Goal: Information Seeking & Learning: Learn about a topic

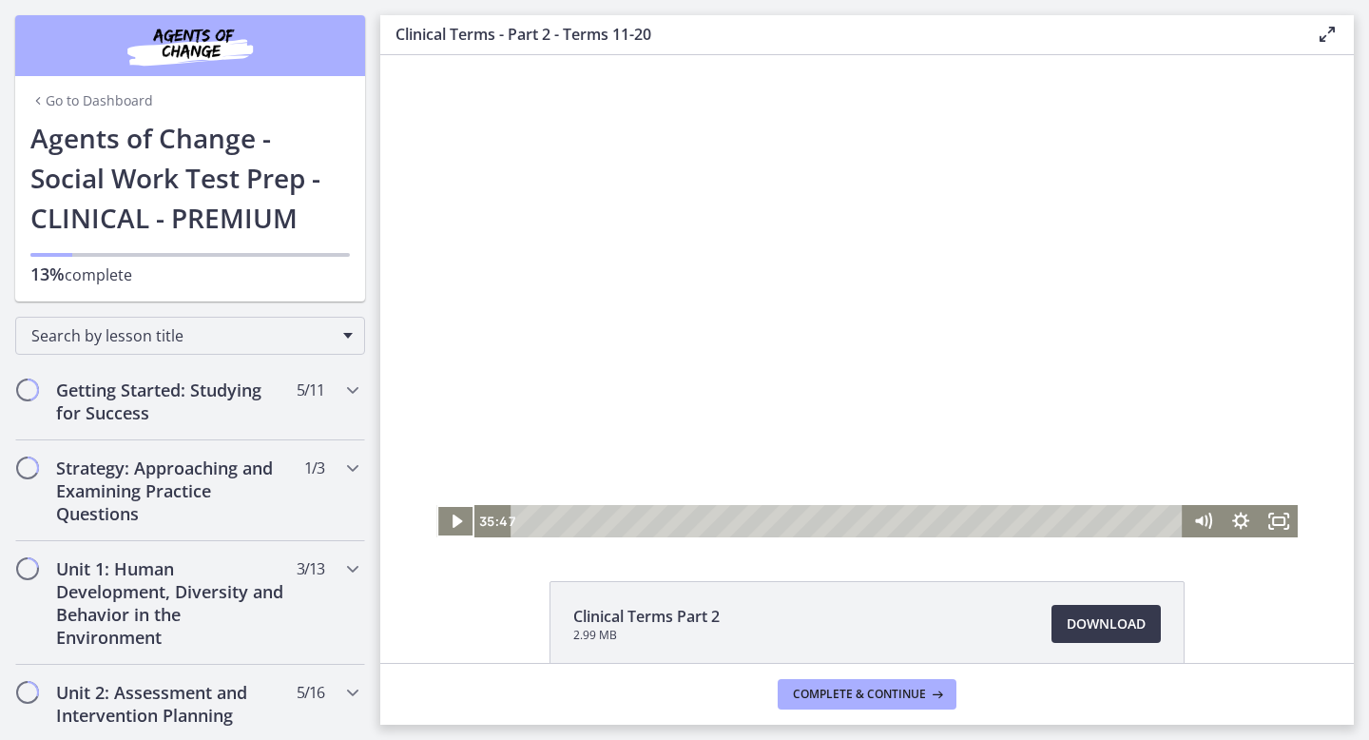
scroll to position [831, 0]
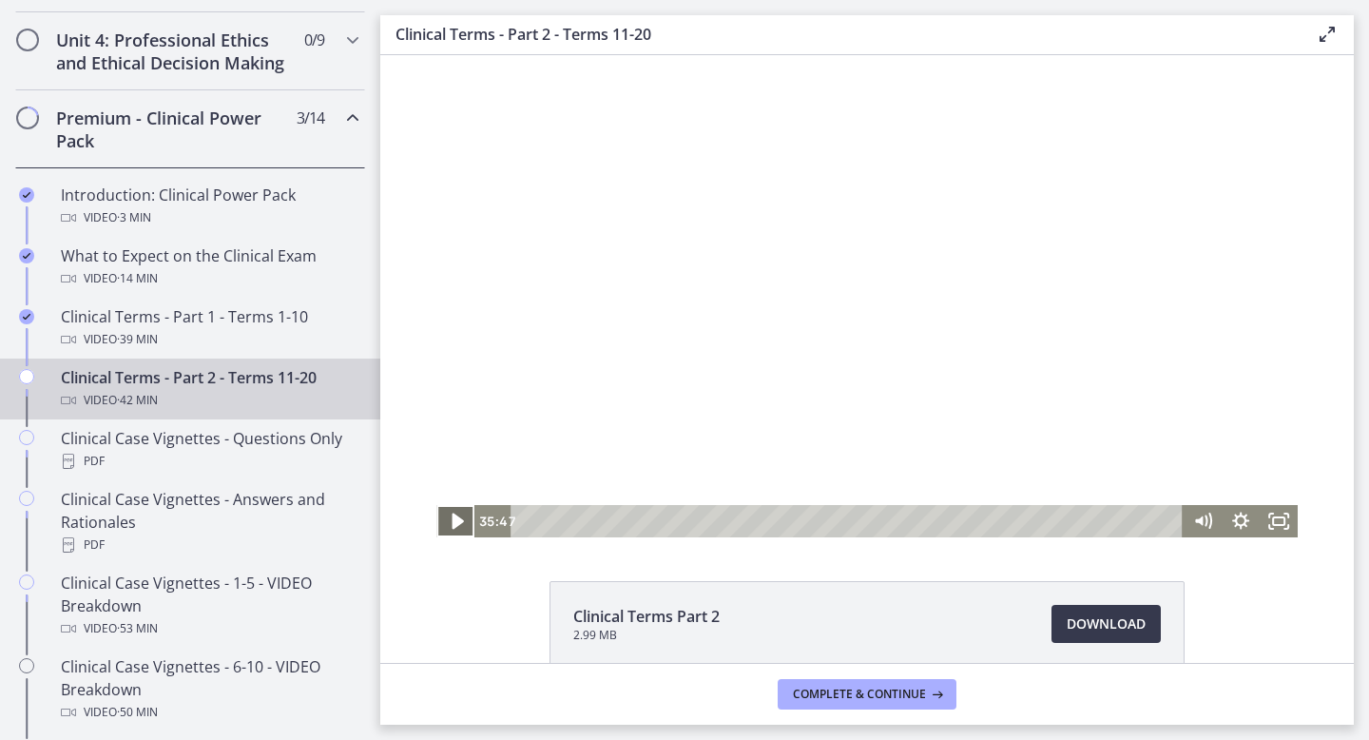
click at [452, 522] on icon "Play Video" at bounding box center [457, 521] width 11 height 16
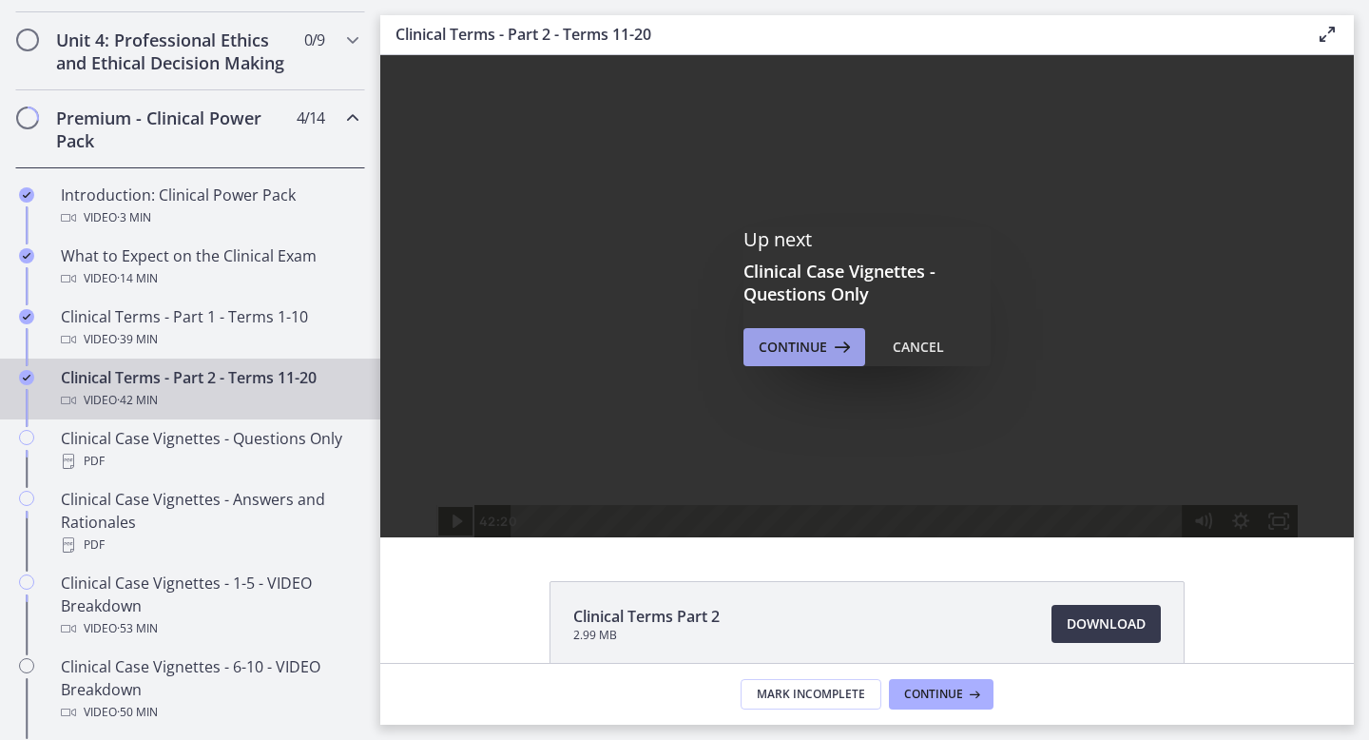
click at [804, 352] on span "Continue" at bounding box center [793, 347] width 68 height 23
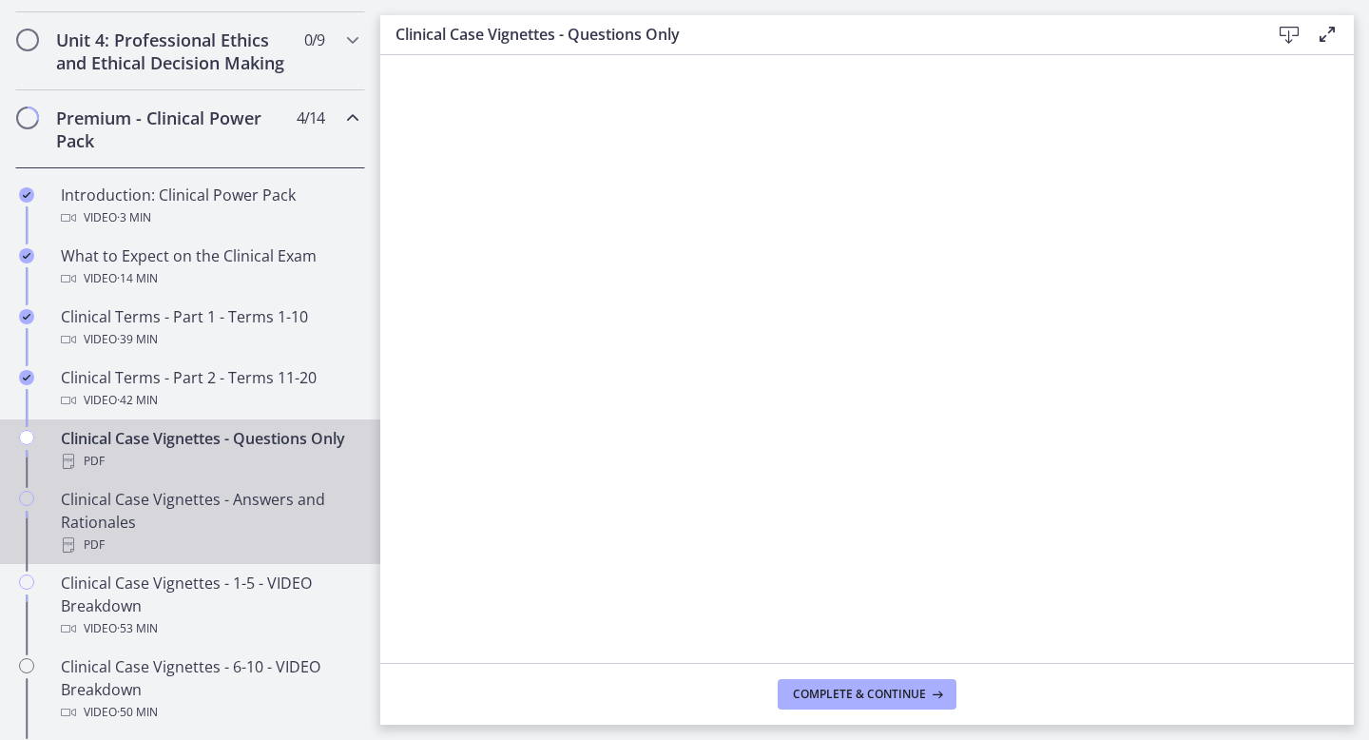
click at [203, 499] on div "Clinical Case Vignettes - Answers and Rationales PDF" at bounding box center [209, 522] width 297 height 68
click at [249, 458] on div "PDF" at bounding box center [209, 461] width 297 height 23
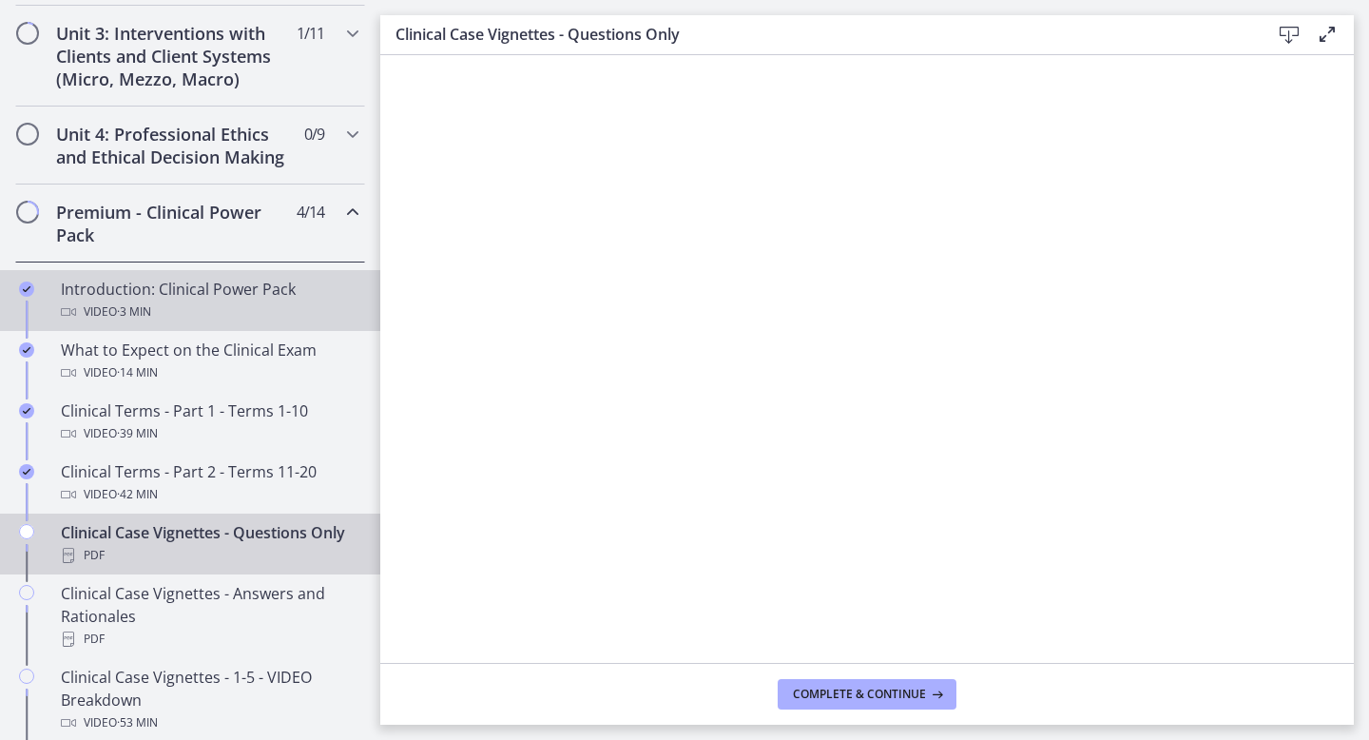
scroll to position [726, 0]
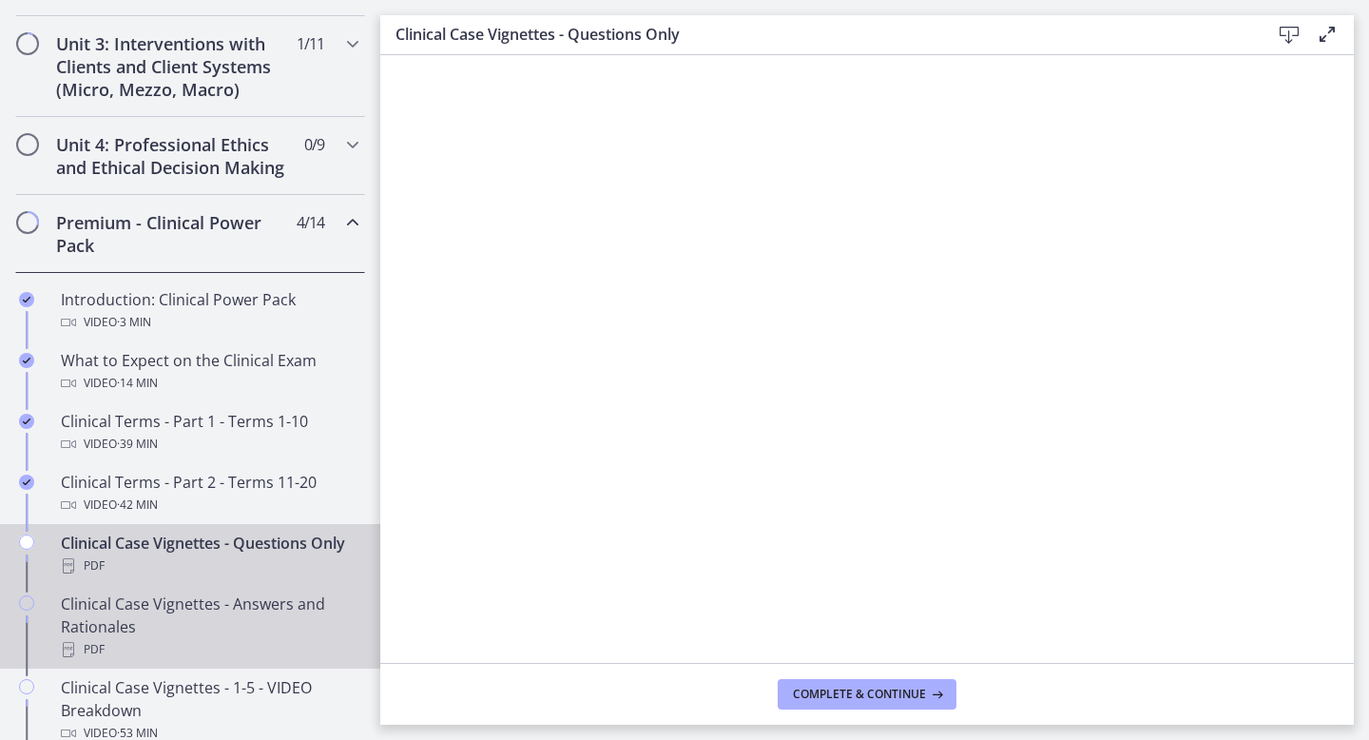
click at [124, 618] on div "Clinical Case Vignettes - Answers and Rationales PDF" at bounding box center [209, 626] width 297 height 68
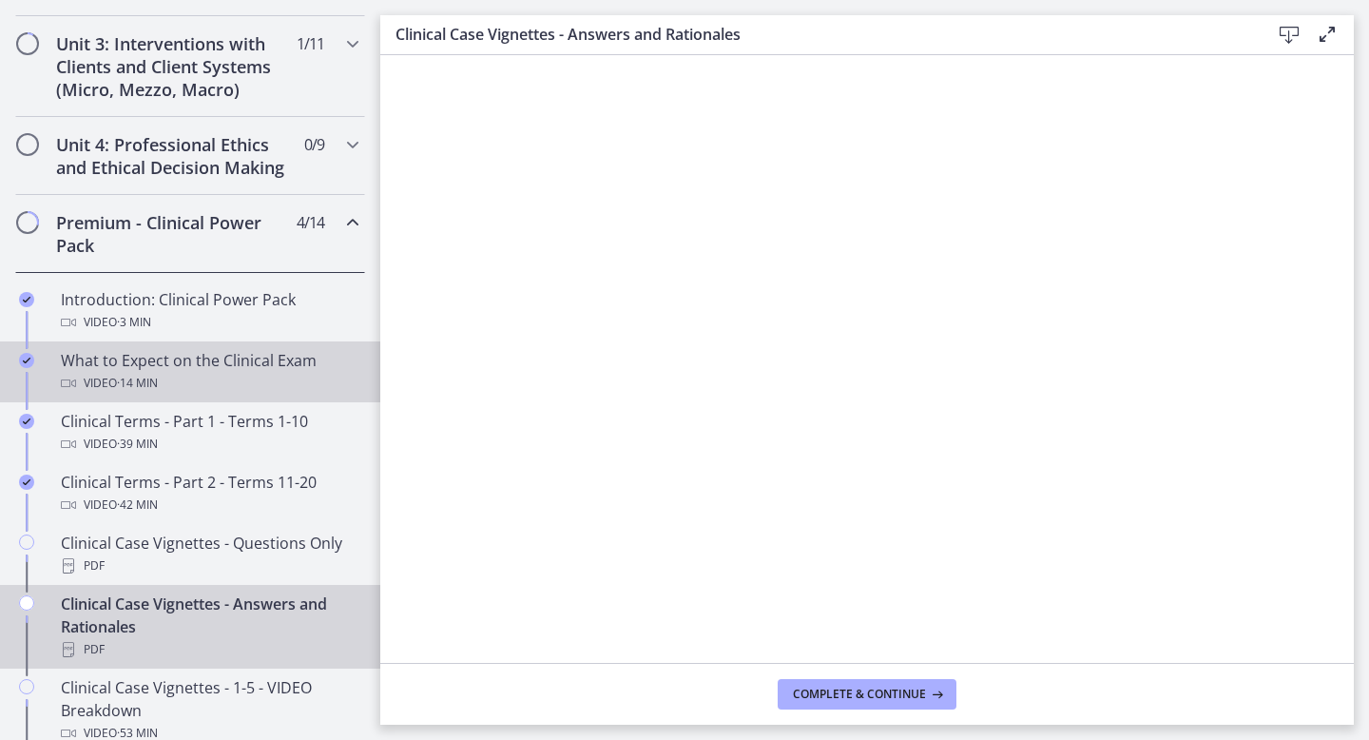
scroll to position [1017, 0]
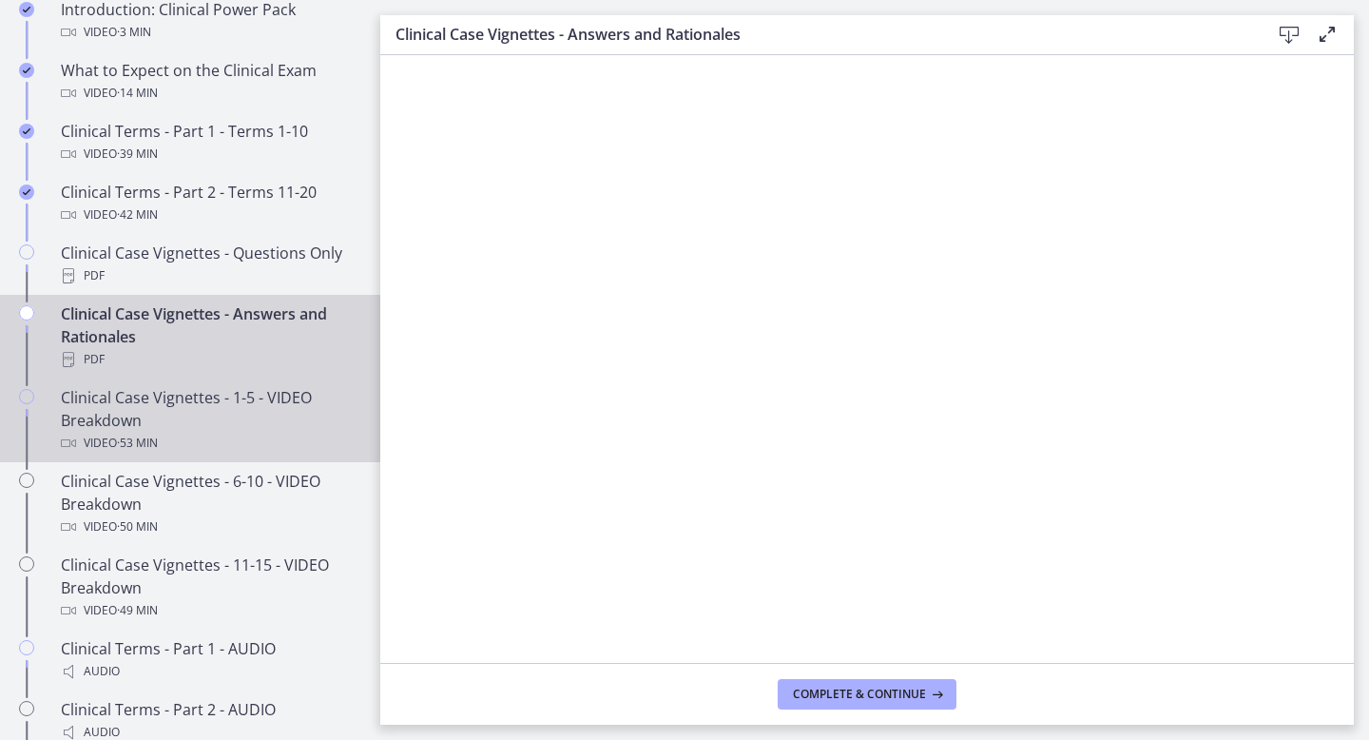
click at [238, 403] on div "Clinical Case Vignettes - 1-5 - VIDEO Breakdown Video · 53 min" at bounding box center [209, 420] width 297 height 68
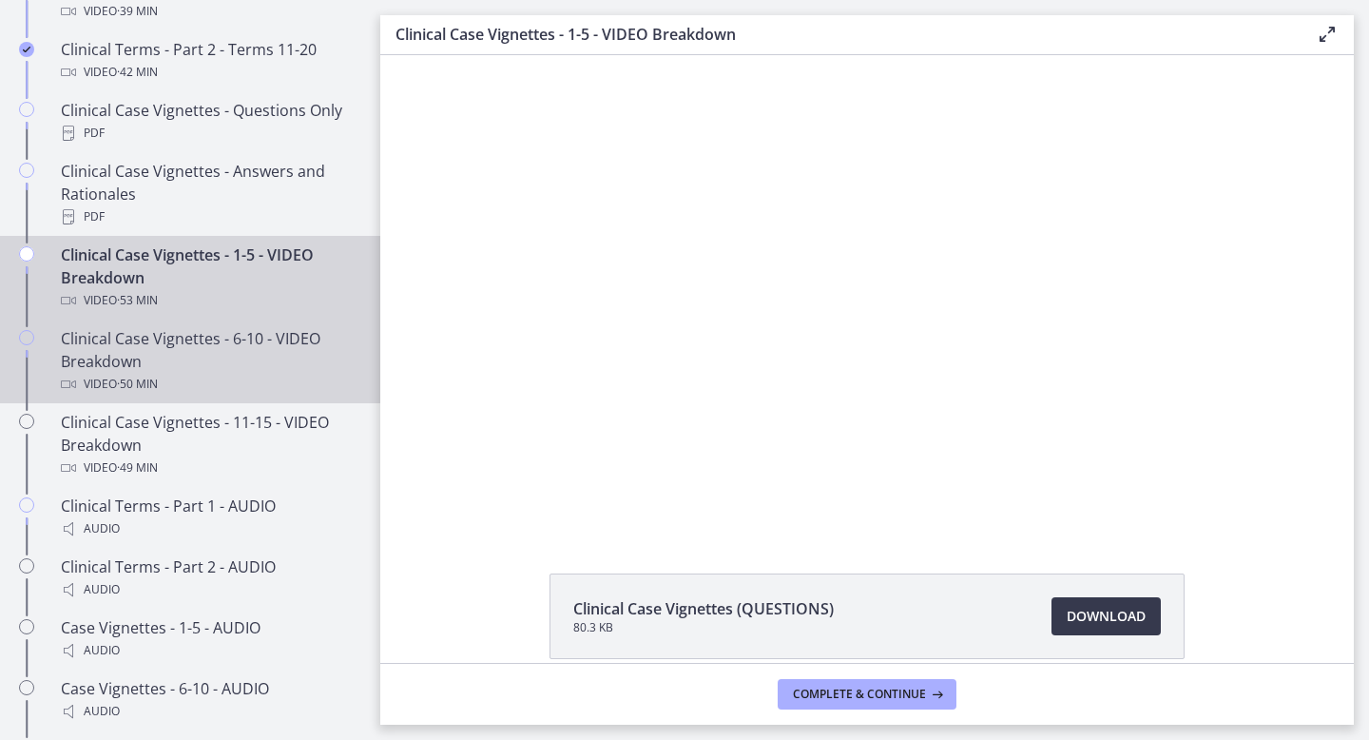
scroll to position [1191, 0]
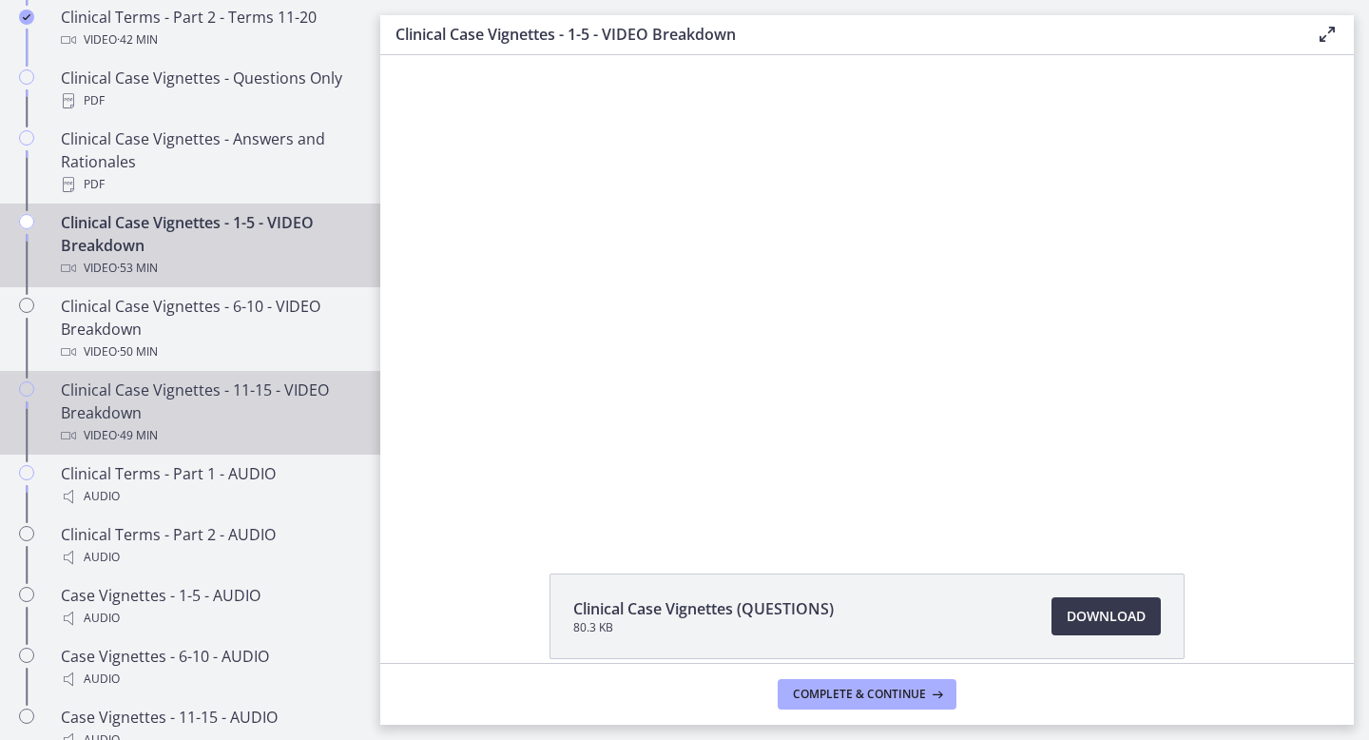
click at [164, 413] on div "Clinical Case Vignettes - 11-15 - VIDEO Breakdown Video · 49 min" at bounding box center [209, 412] width 297 height 68
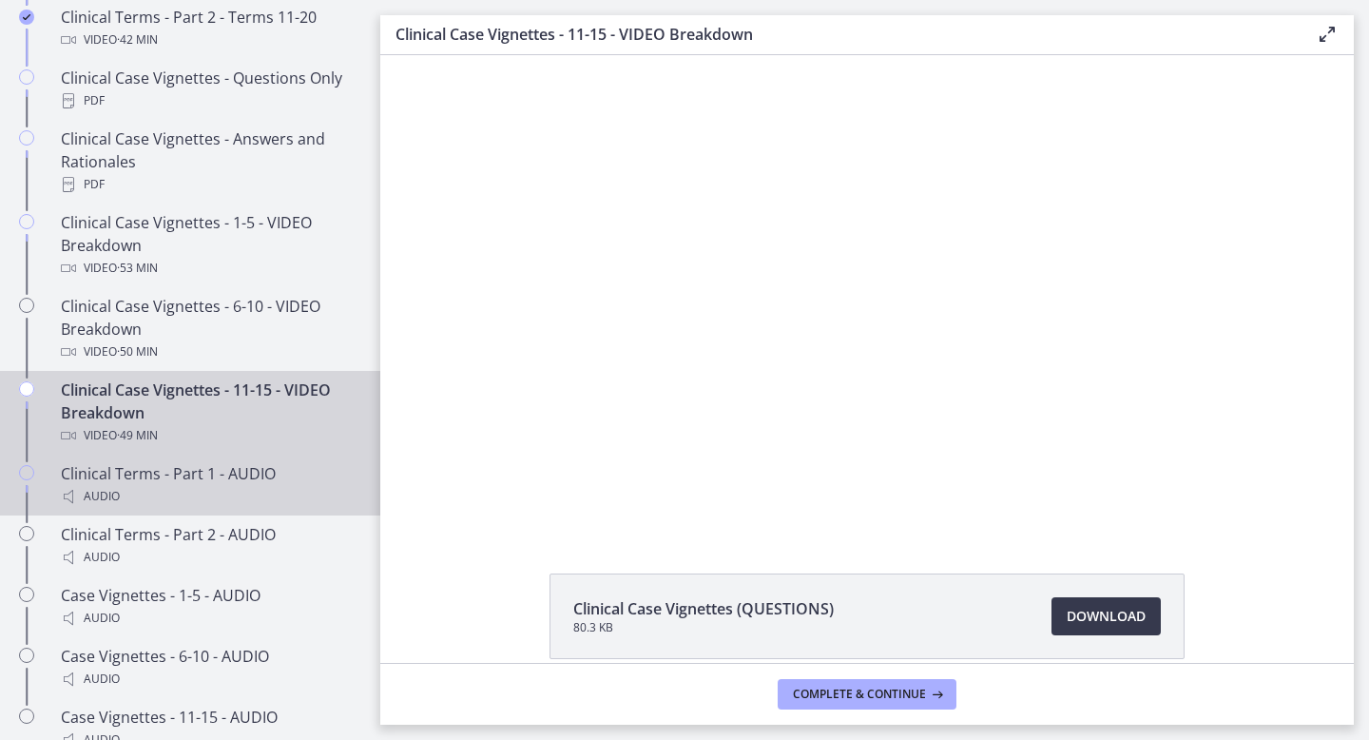
click at [200, 479] on div "Clinical Terms - Part 1 - AUDIO Audio" at bounding box center [209, 485] width 297 height 46
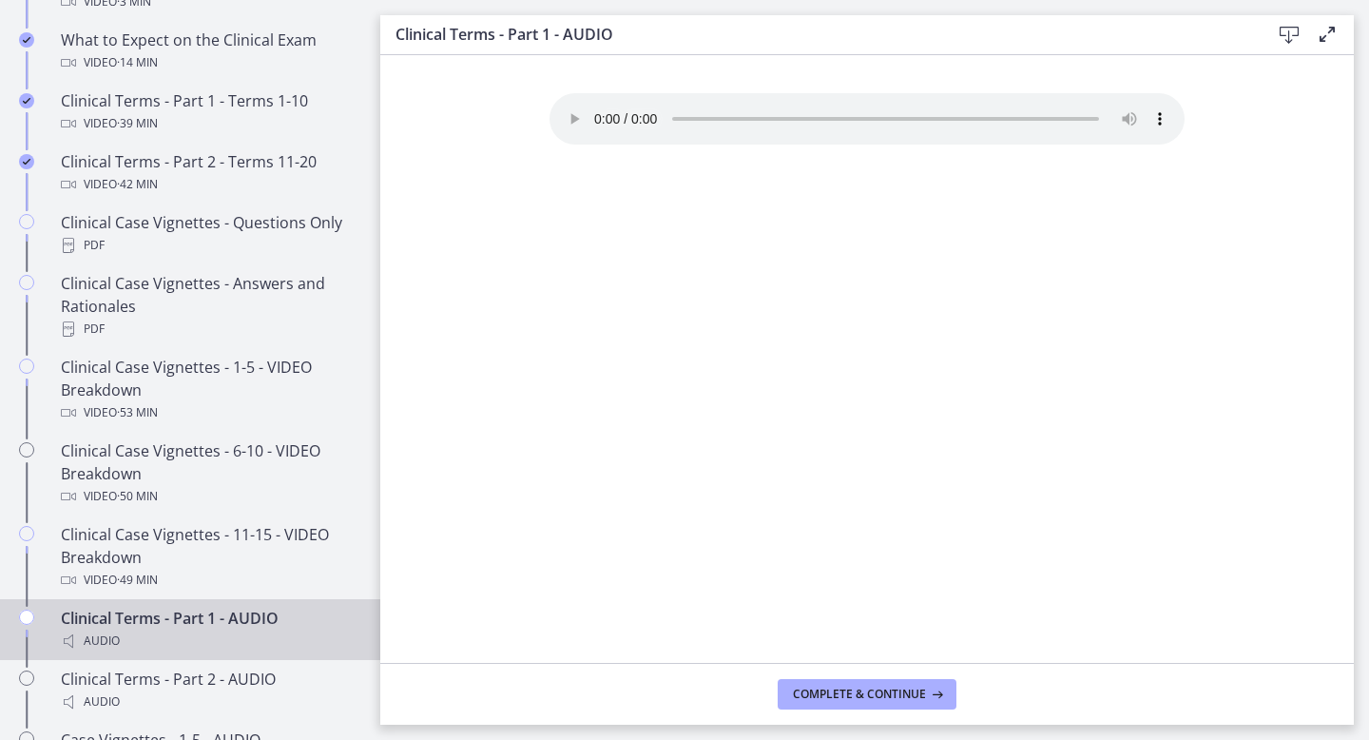
scroll to position [988, 0]
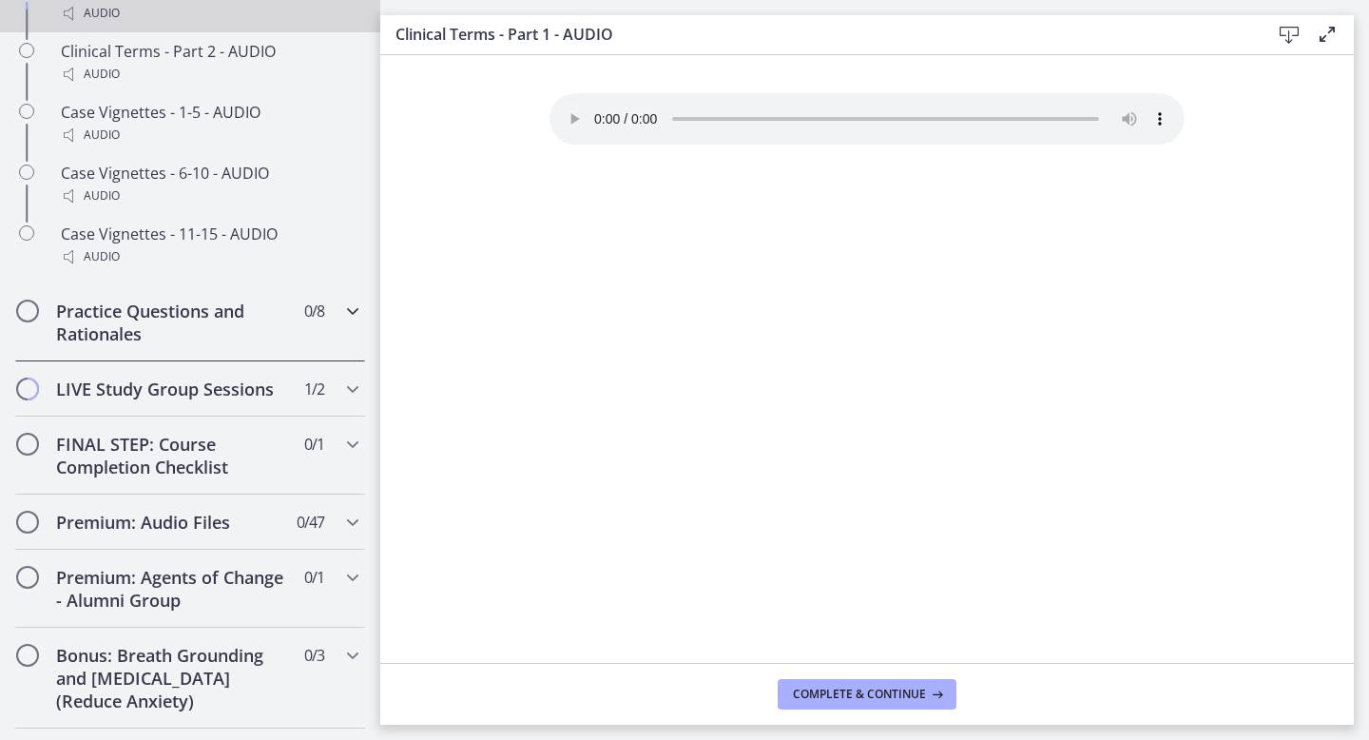
click at [216, 331] on h2 "Practice Questions and Rationales" at bounding box center [172, 323] width 232 height 46
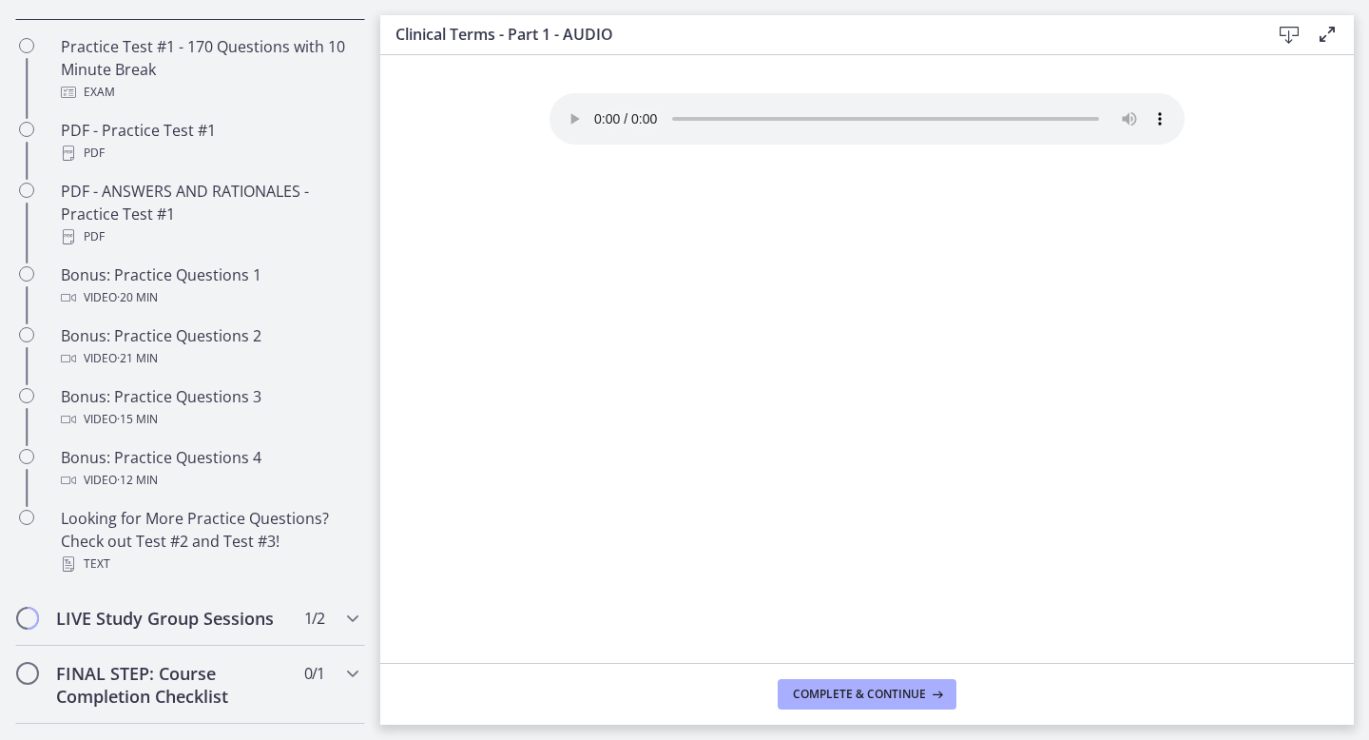
scroll to position [1057, 0]
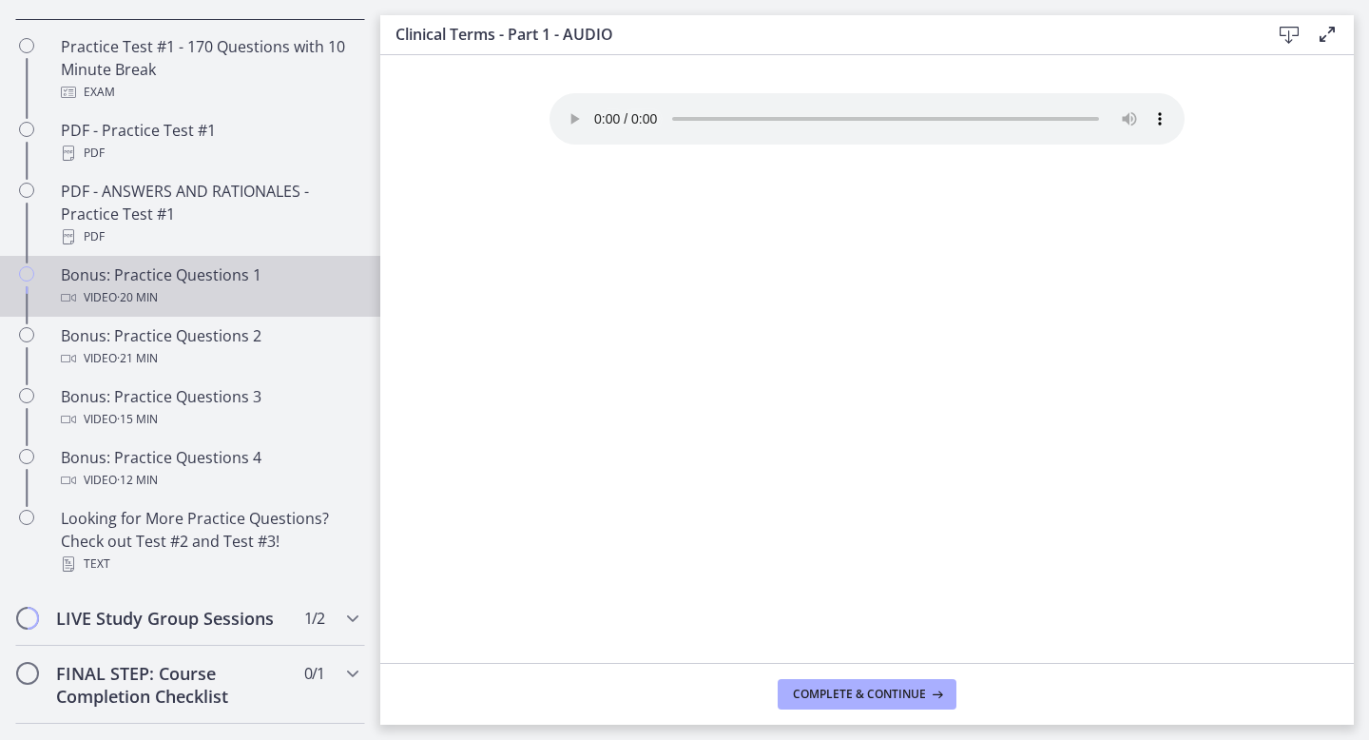
click at [199, 271] on div "Bonus: Practice Questions 1 Video · 20 min" at bounding box center [209, 286] width 297 height 46
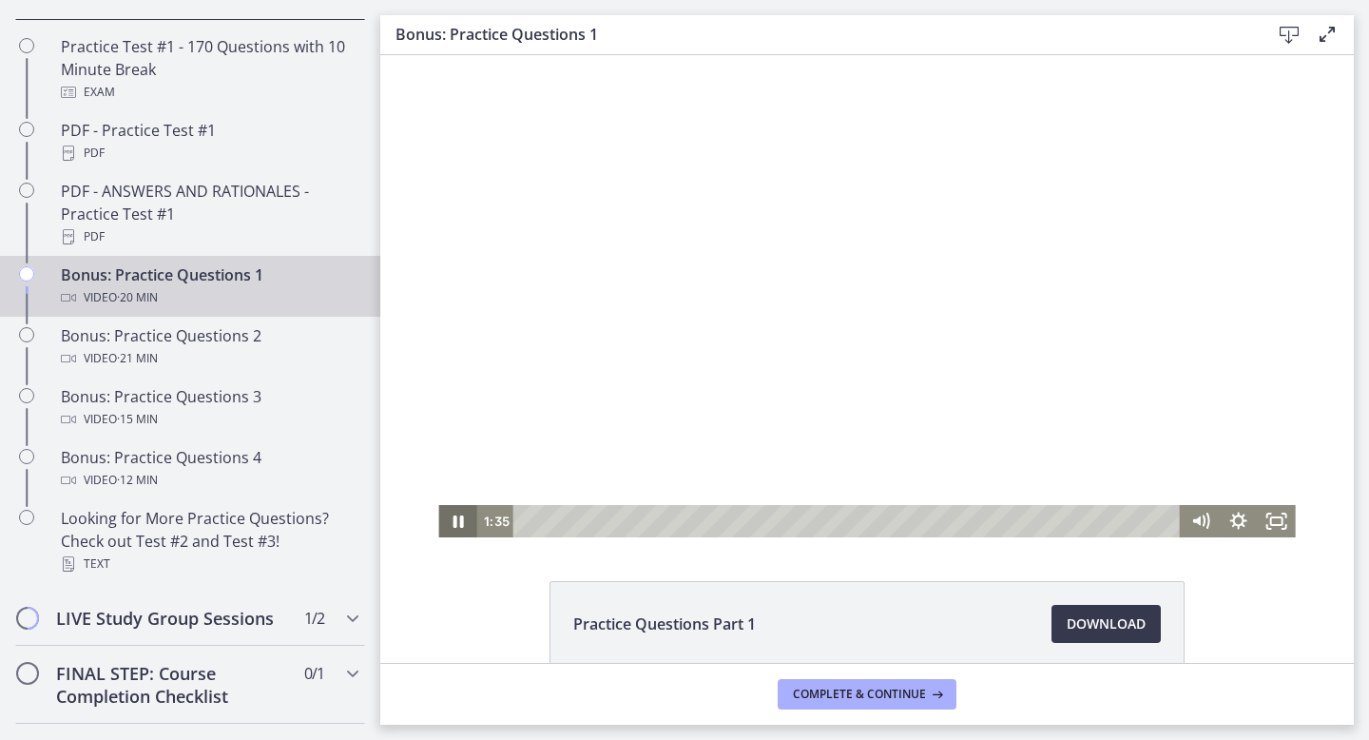
click at [463, 520] on icon "Pause" at bounding box center [457, 521] width 38 height 32
click at [455, 517] on icon "Play Video" at bounding box center [459, 521] width 11 height 16
click at [451, 520] on icon "Play Video" at bounding box center [459, 521] width 38 height 32
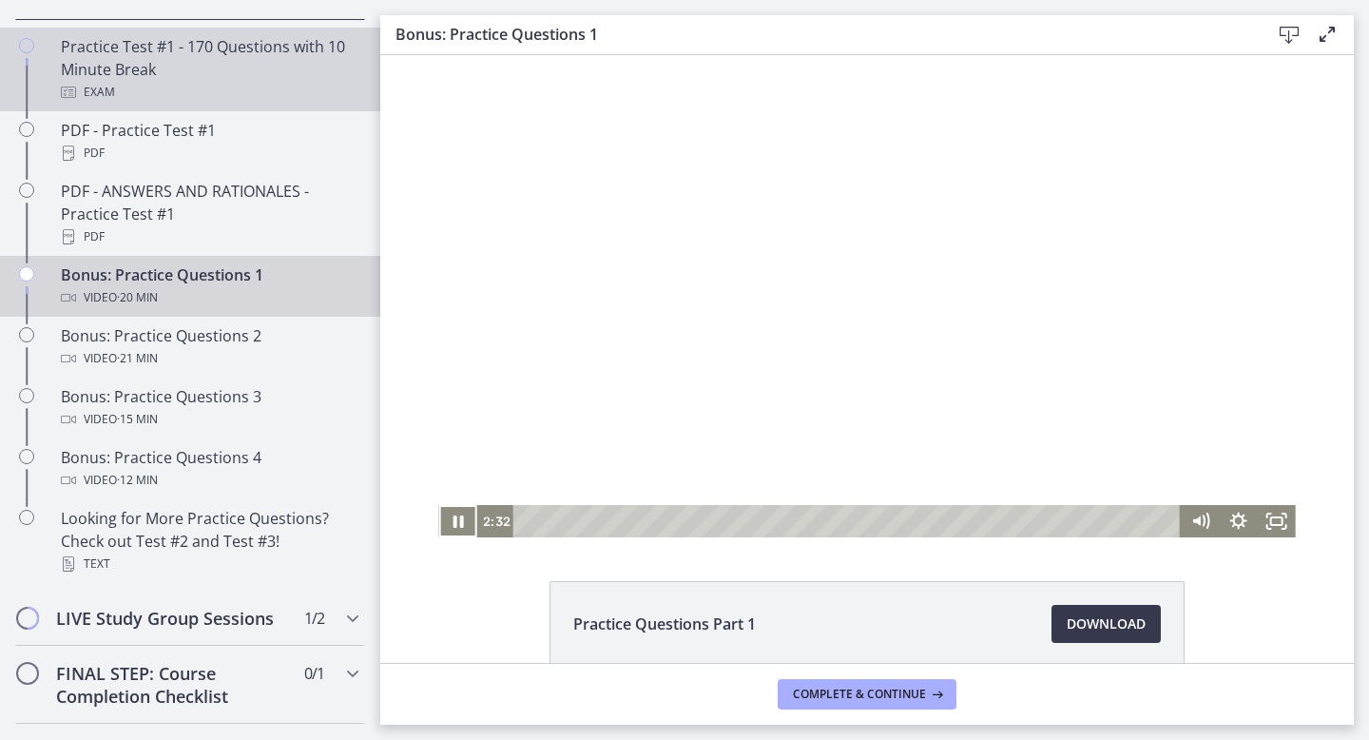
click at [122, 64] on div "Practice Test #1 - 170 Questions with 10 Minute Break Exam" at bounding box center [209, 69] width 297 height 68
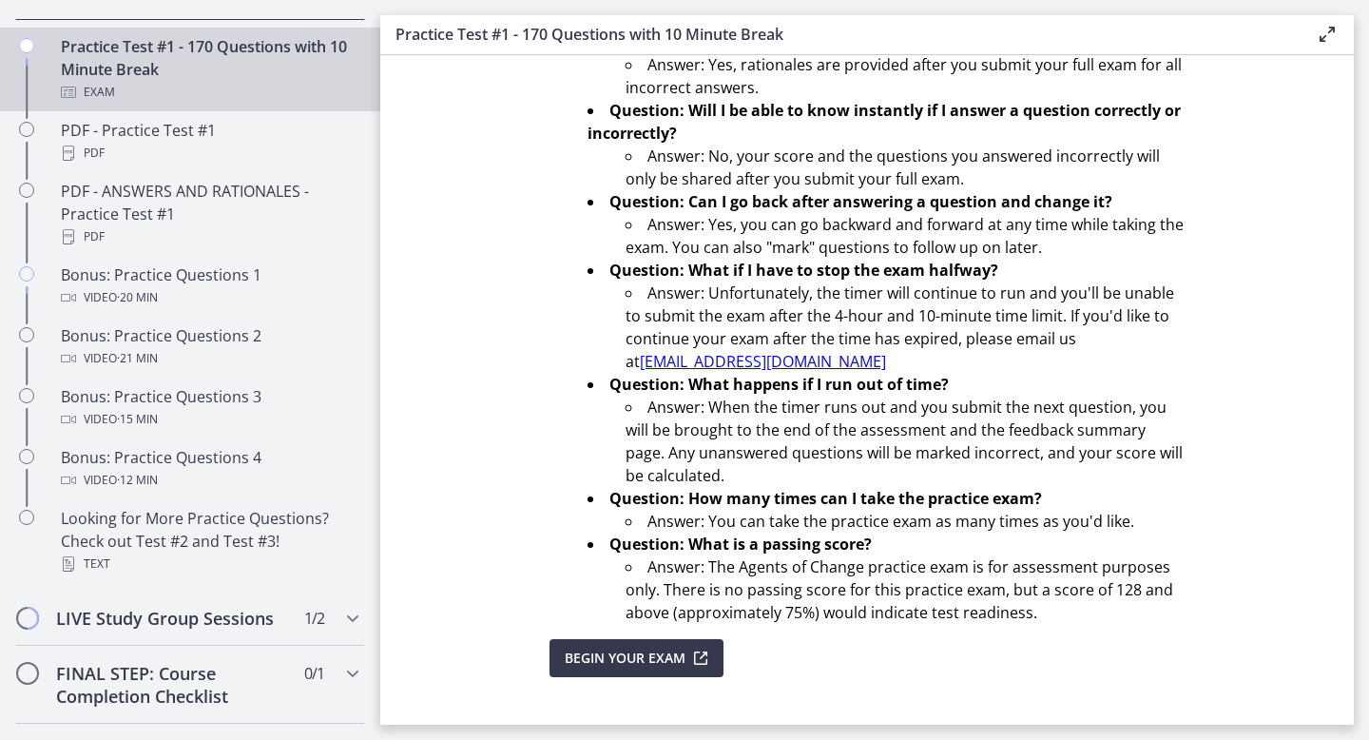
scroll to position [608, 0]
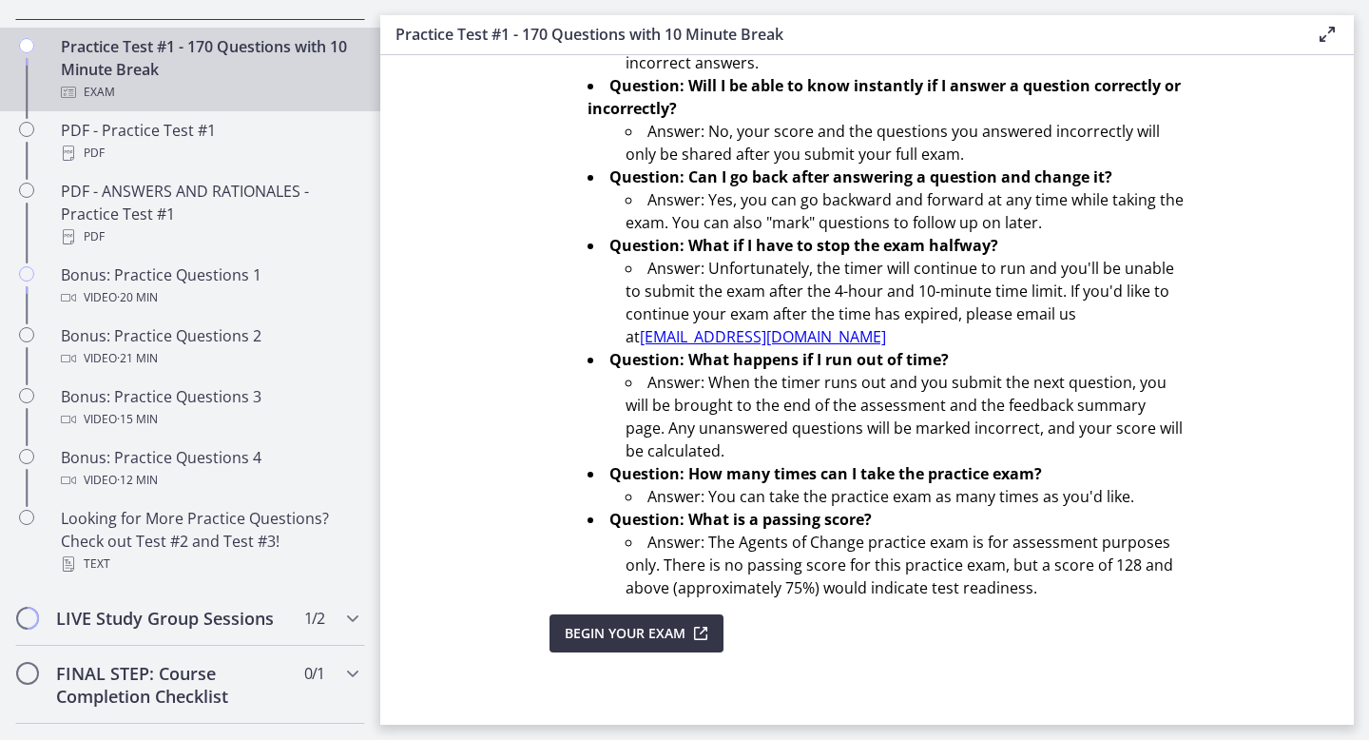
click at [619, 635] on span "Begin Your Exam" at bounding box center [625, 633] width 121 height 23
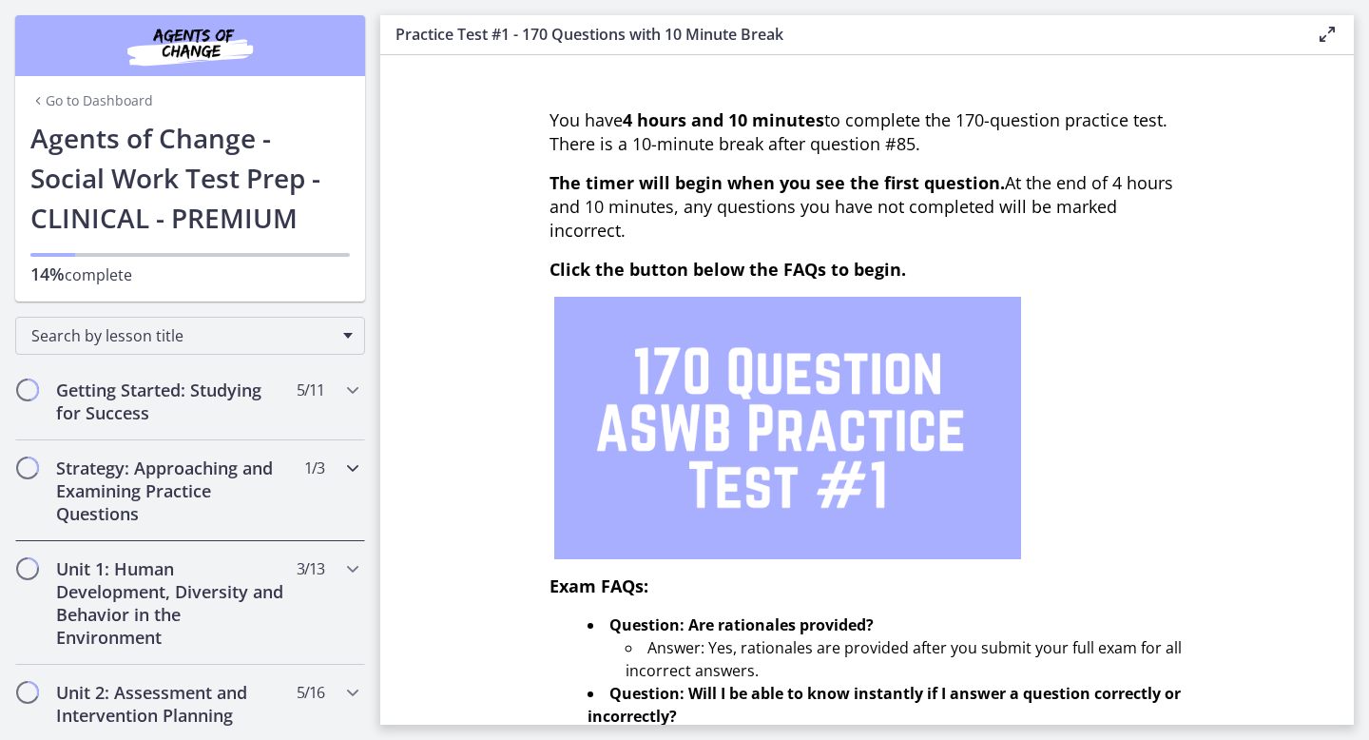
click at [182, 487] on h2 "Strategy: Approaching and Examining Practice Questions" at bounding box center [172, 490] width 232 height 68
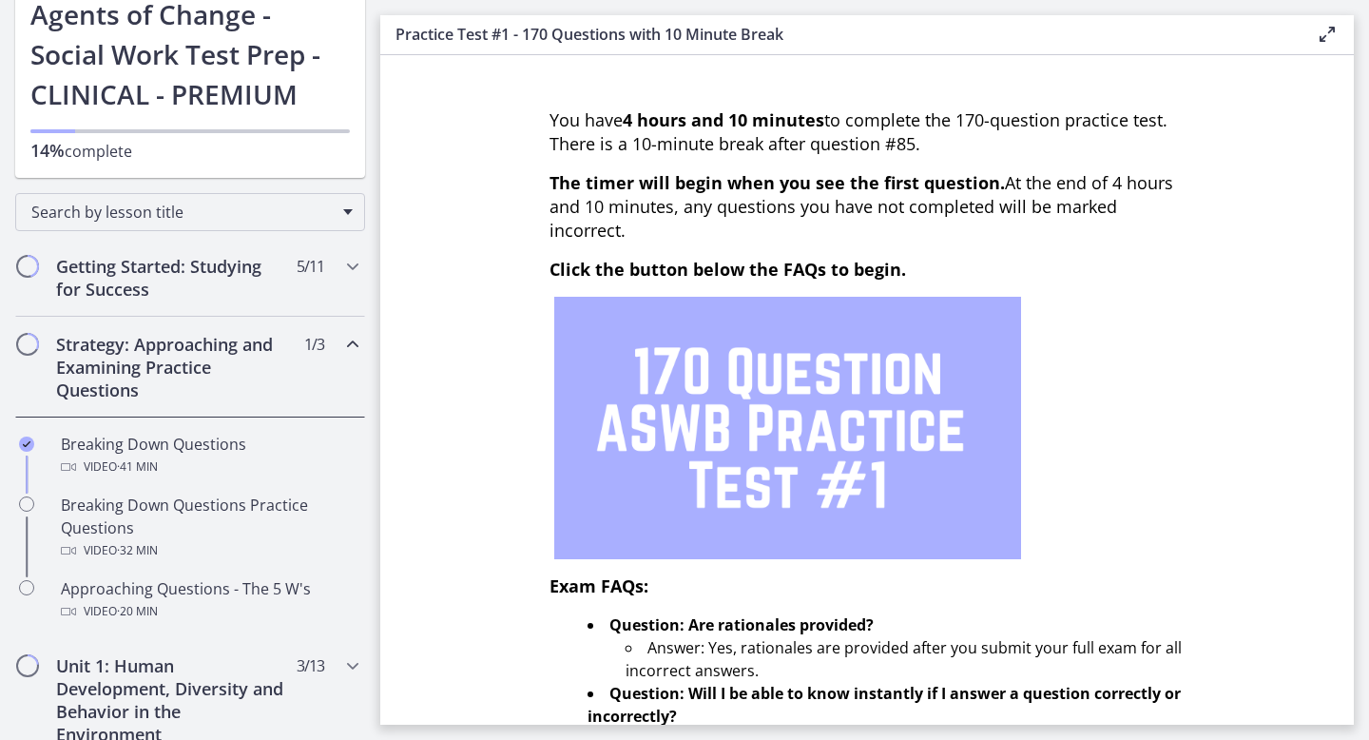
scroll to position [221, 0]
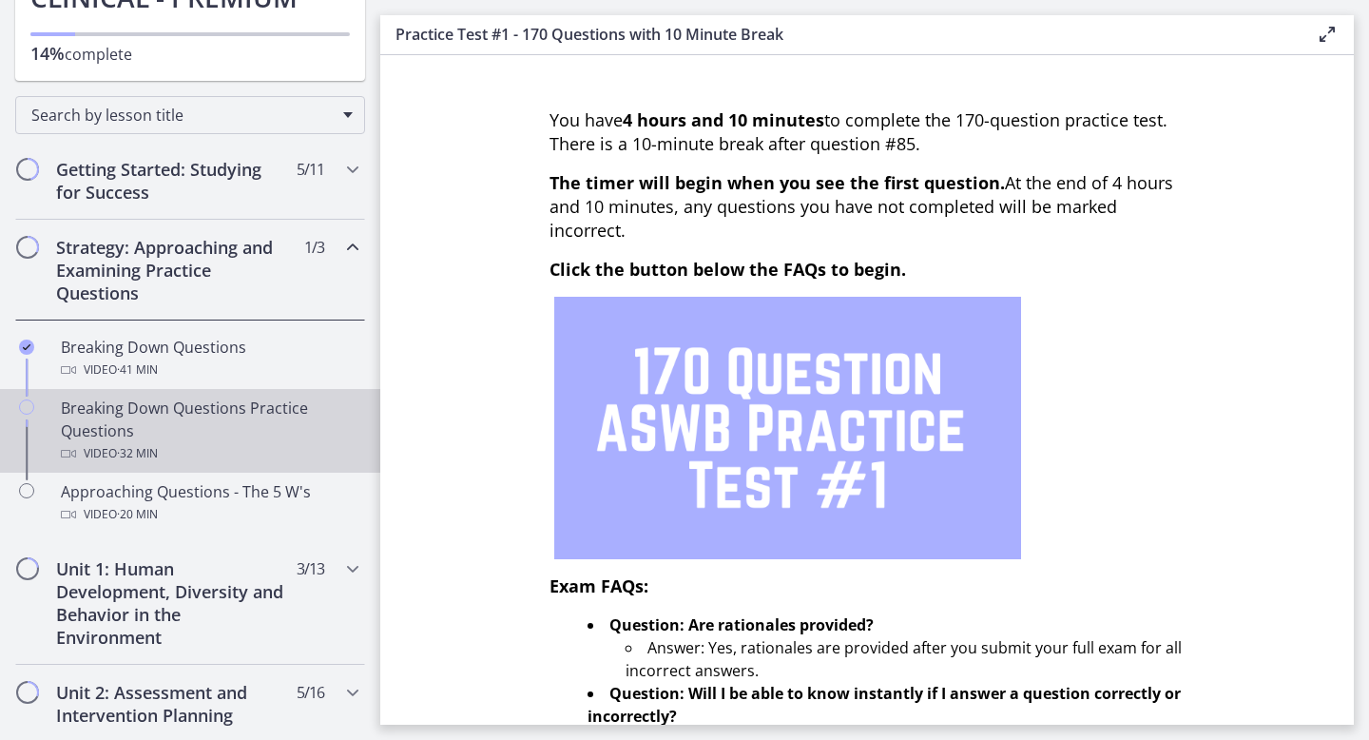
click at [182, 419] on div "Breaking Down Questions Practice Questions Video · 32 min" at bounding box center [209, 431] width 297 height 68
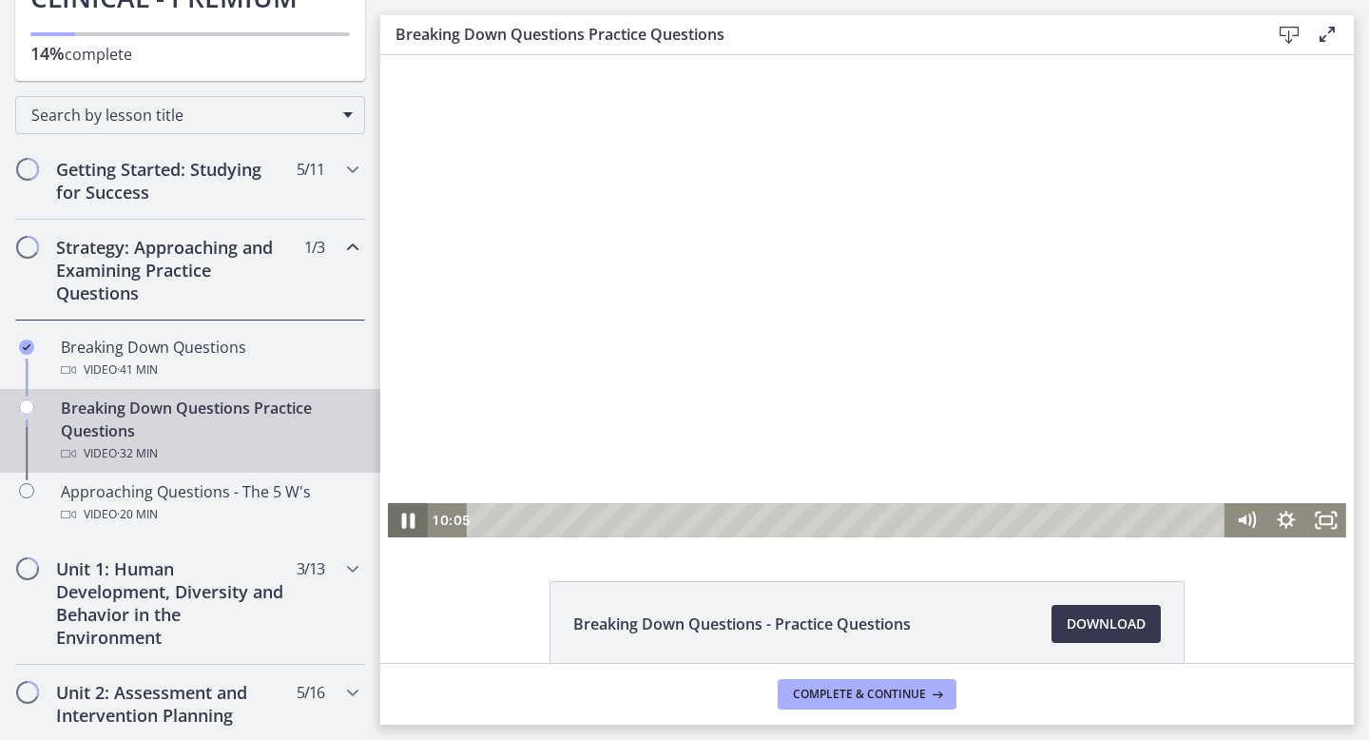
click at [402, 512] on icon "Pause" at bounding box center [408, 519] width 48 height 41
